Goal: Find specific page/section: Find specific page/section

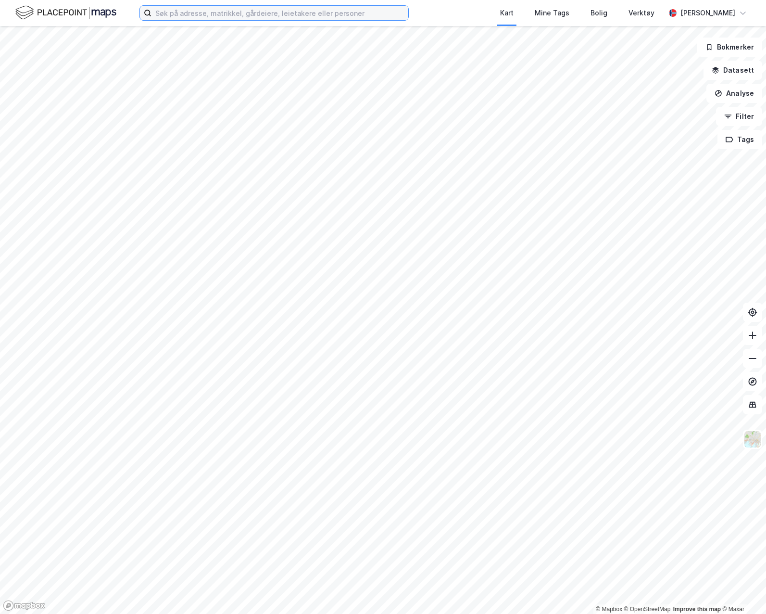
click at [248, 15] on input at bounding box center [280, 13] width 257 height 14
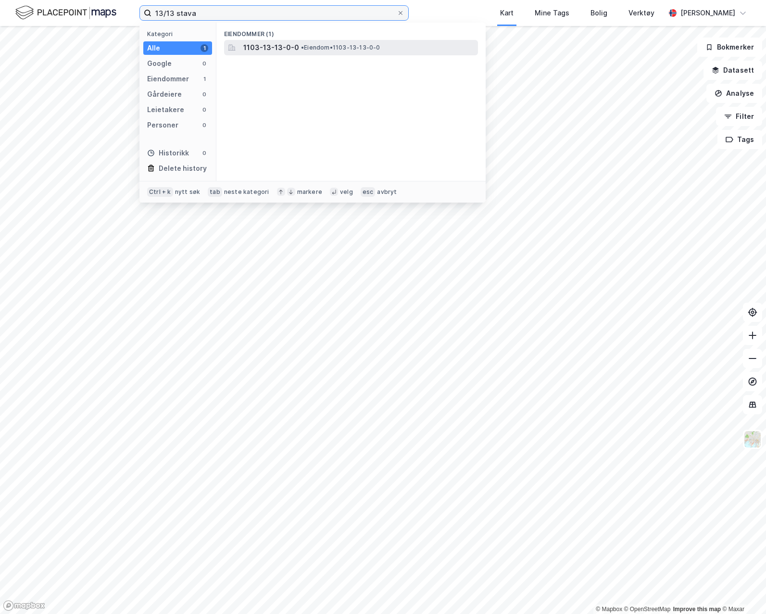
type input "13/13 stava"
click at [366, 55] on div "1103-13-13-0-0 • Eiendom • 1103-13-13-0-0" at bounding box center [351, 47] width 254 height 15
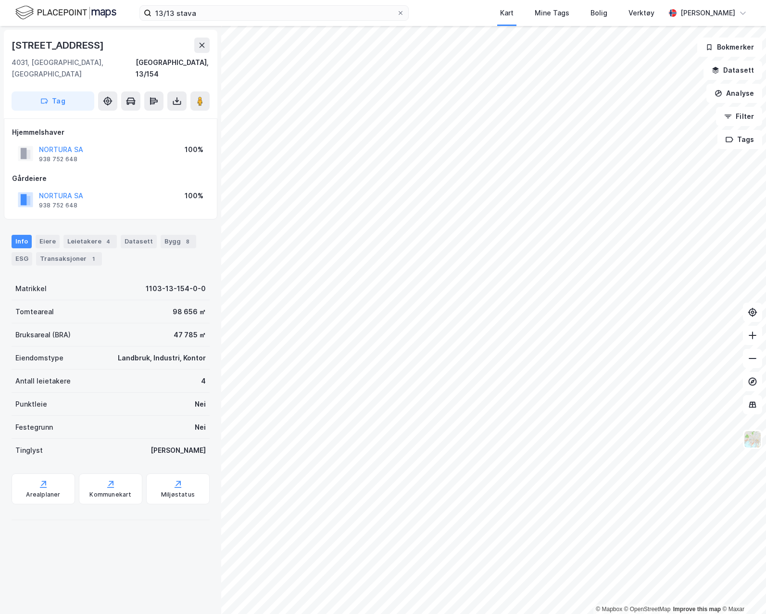
drag, startPoint x: 38, startPoint y: 47, endPoint x: 126, endPoint y: 48, distance: 88.1
click at [126, 48] on div "[STREET_ADDRESS]" at bounding box center [111, 74] width 214 height 89
